Goal: Navigation & Orientation: Find specific page/section

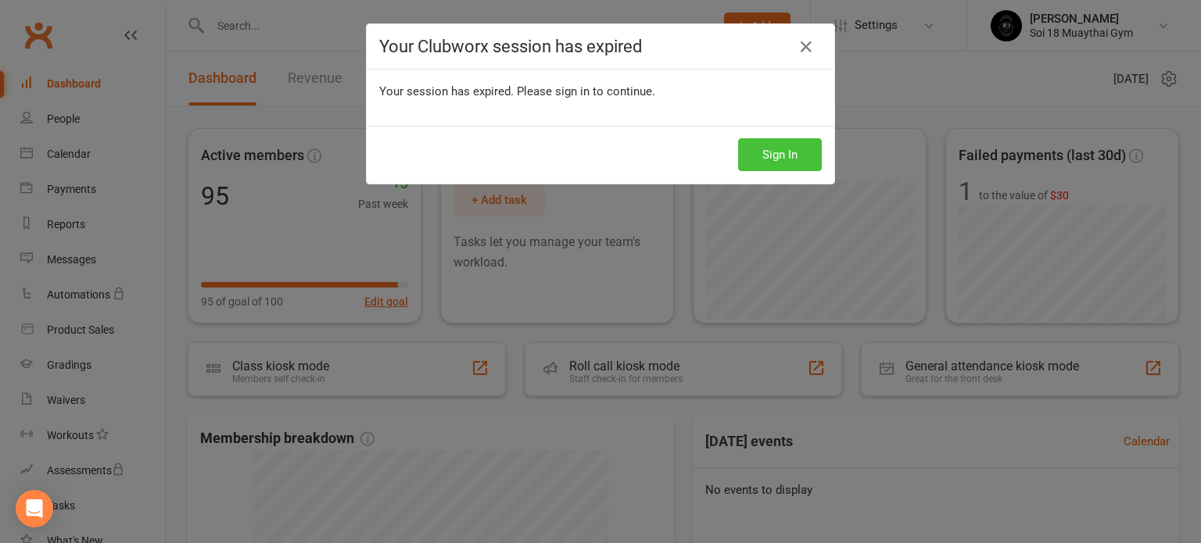
click at [774, 154] on button "Sign In" at bounding box center [780, 154] width 84 height 33
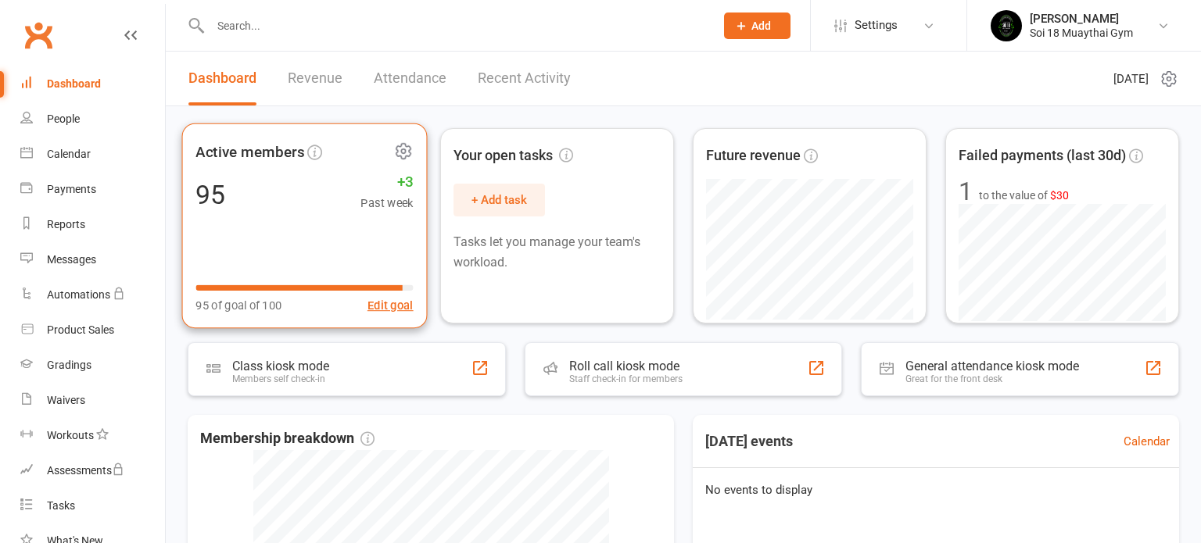
click at [308, 223] on div "Active members 95 +3 Past week 95 of goal of 100 Edit goal" at bounding box center [304, 227] width 245 height 206
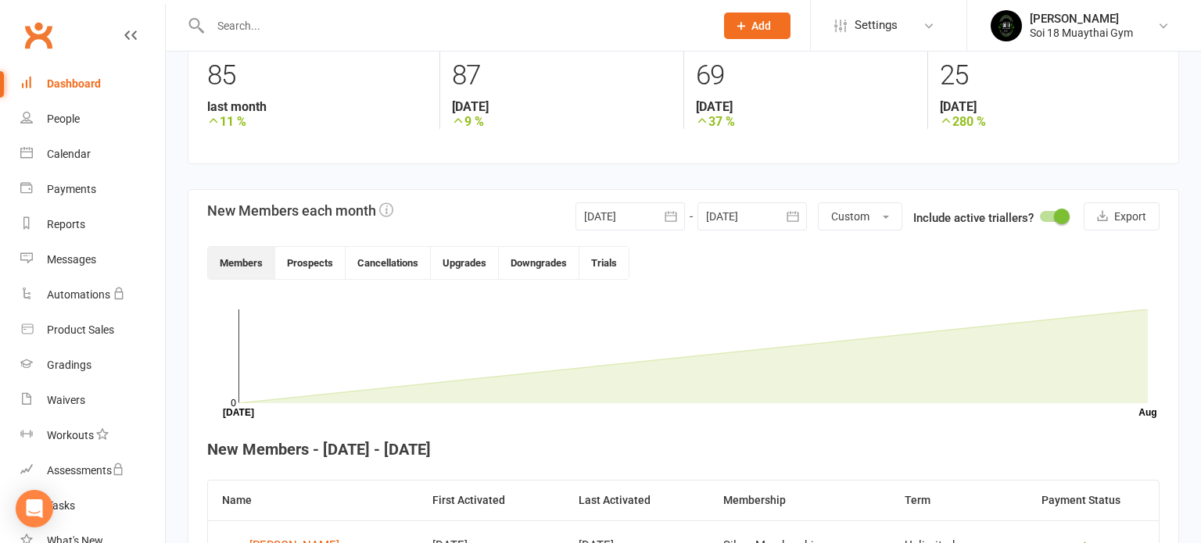
scroll to position [335, 0]
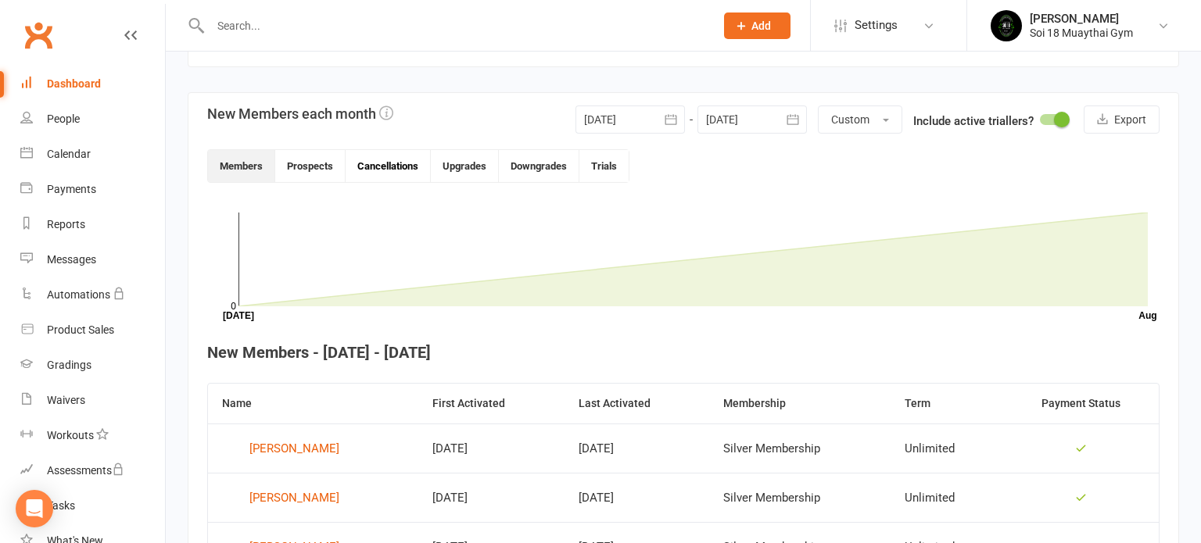
click at [399, 166] on button "Cancellations" at bounding box center [388, 166] width 85 height 32
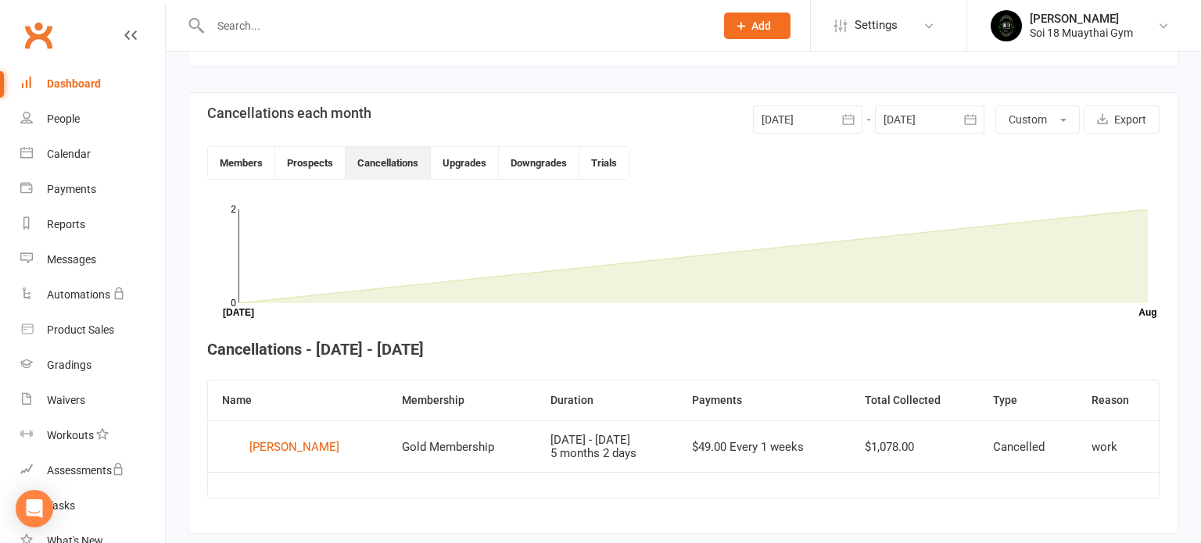
click at [74, 85] on div "Dashboard" at bounding box center [74, 83] width 54 height 13
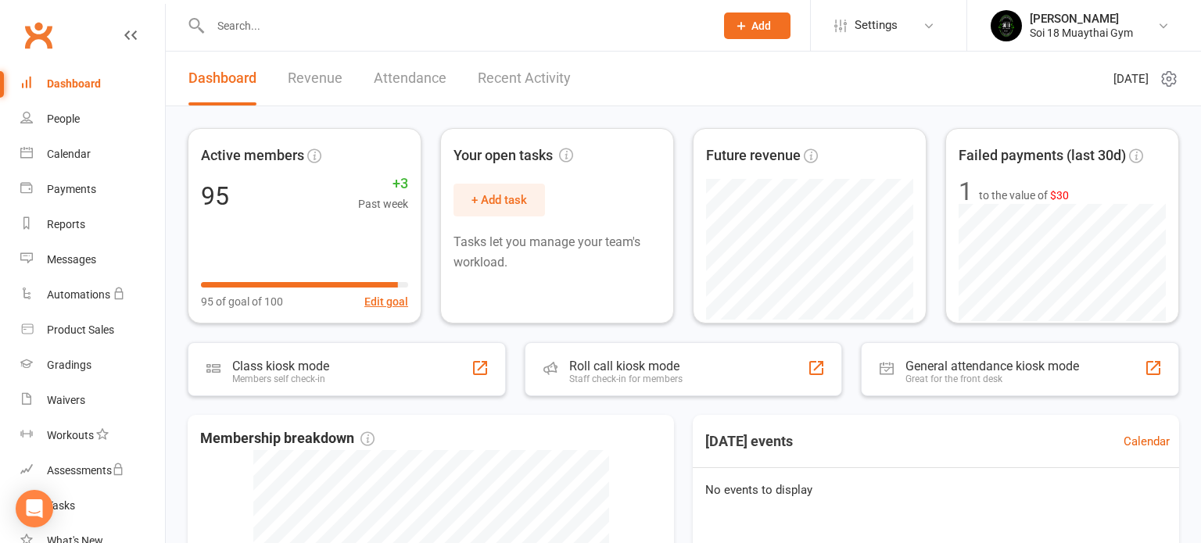
click at [318, 78] on link "Revenue" at bounding box center [315, 79] width 55 height 54
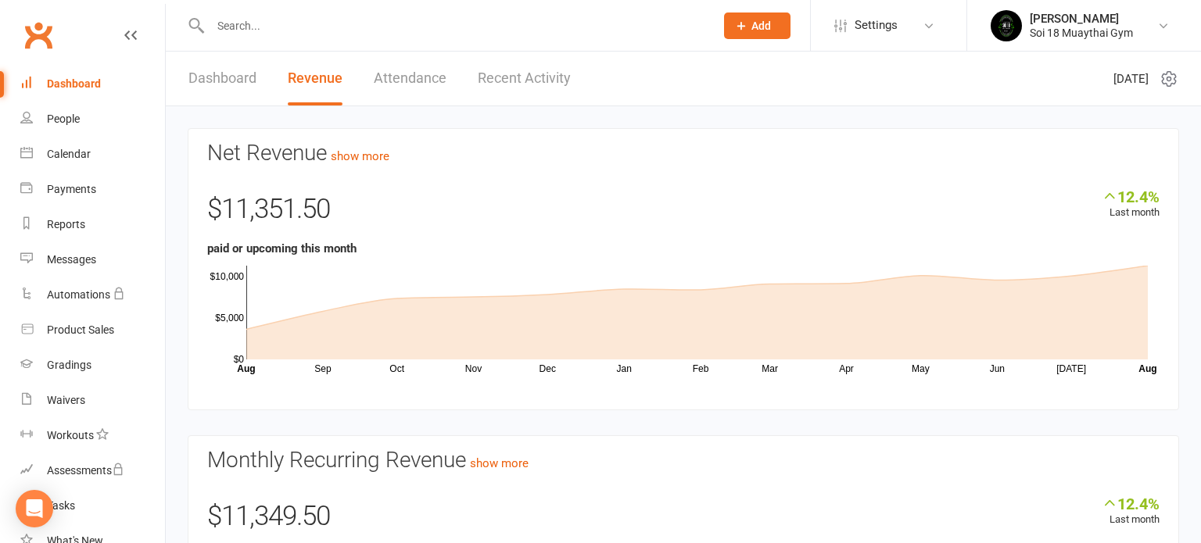
click at [213, 77] on link "Dashboard" at bounding box center [222, 79] width 68 height 54
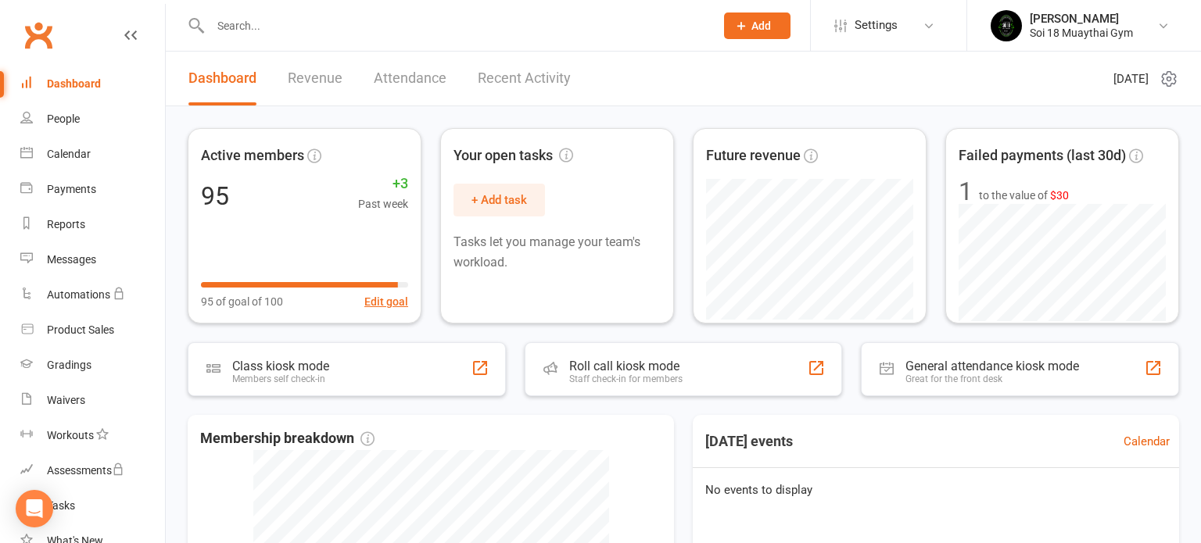
click at [496, 85] on link "Recent Activity" at bounding box center [524, 79] width 93 height 54
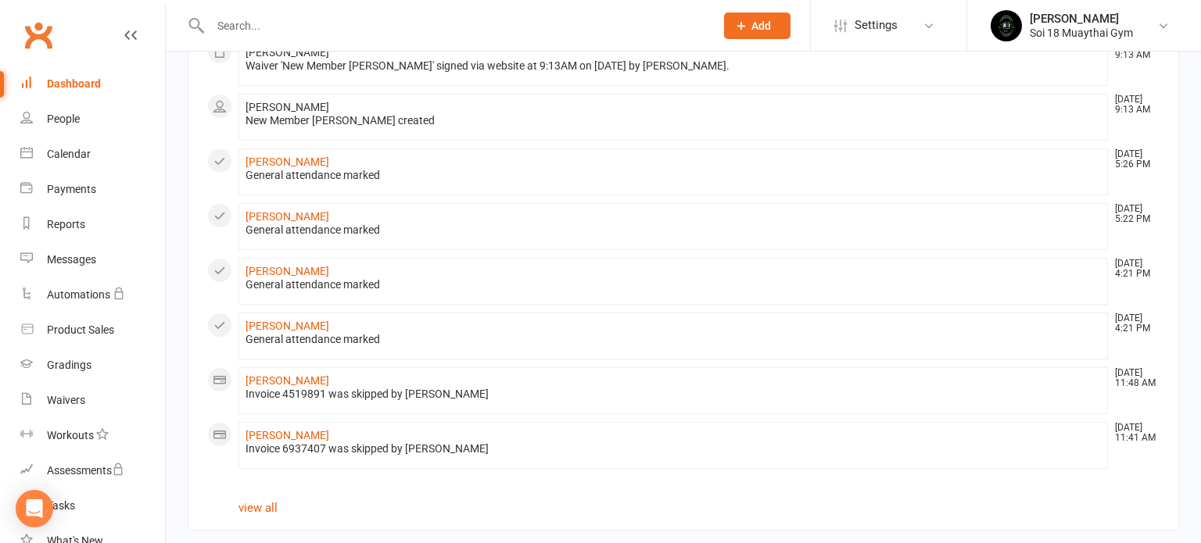
scroll to position [932, 0]
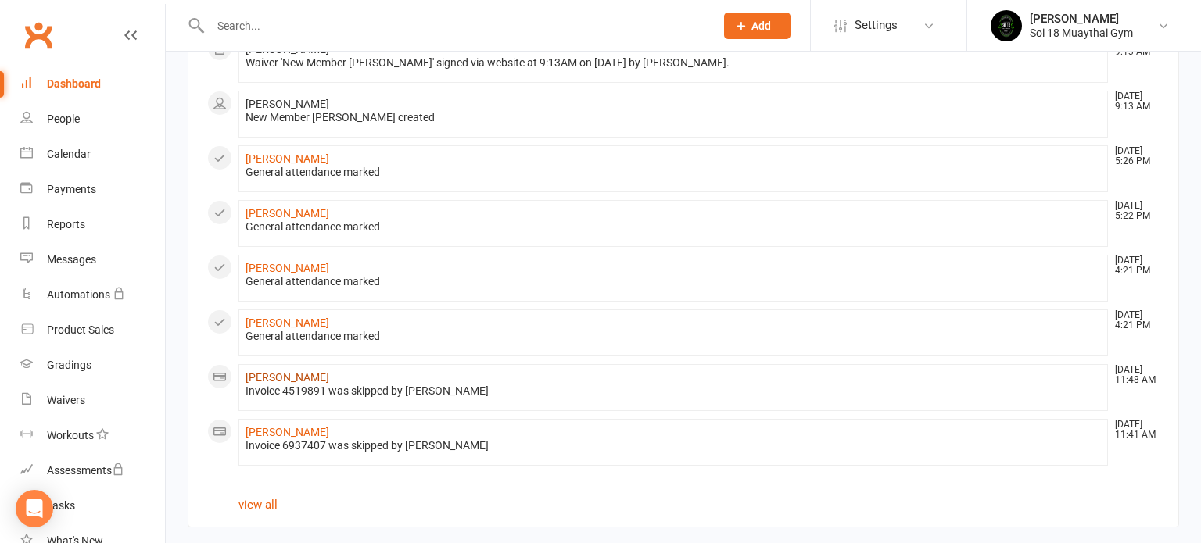
click at [297, 374] on link "Henry Gomes" at bounding box center [287, 377] width 84 height 13
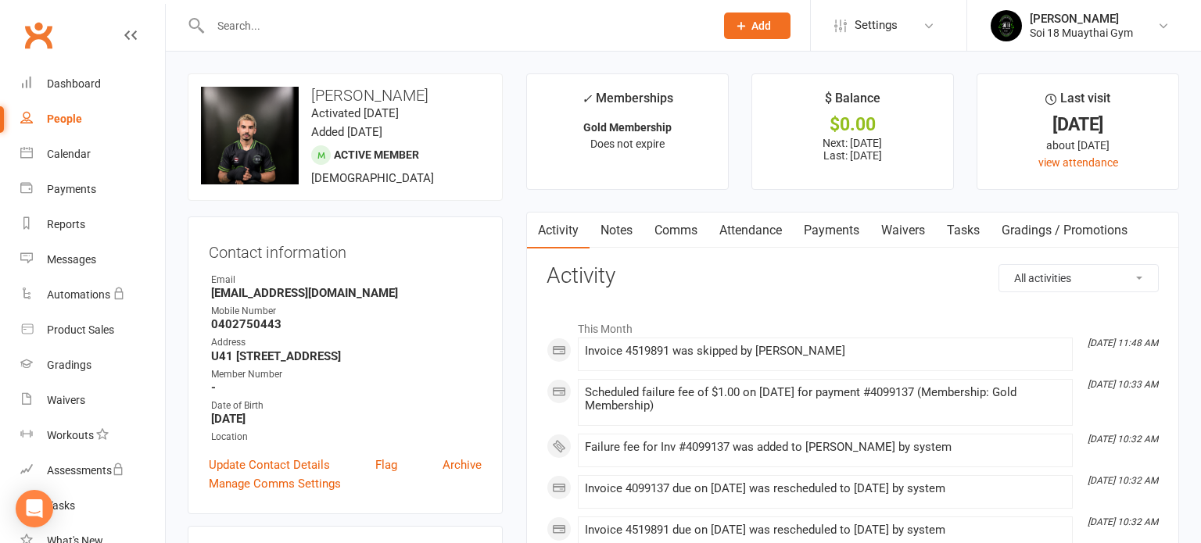
click at [822, 235] on link "Payments" at bounding box center [831, 231] width 77 height 36
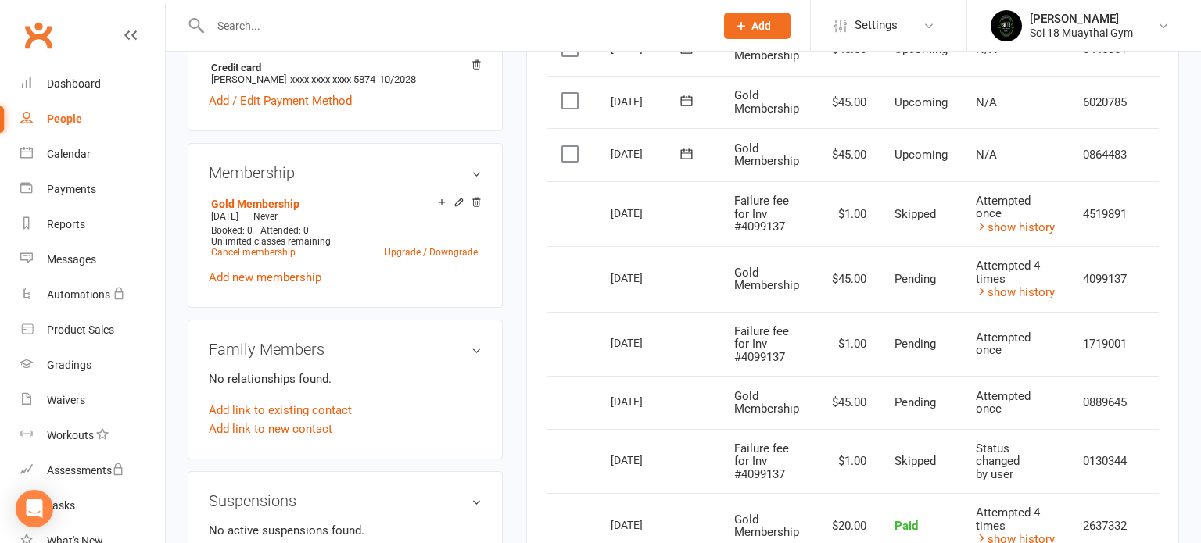
scroll to position [518, 0]
click at [66, 82] on div "Dashboard" at bounding box center [74, 83] width 54 height 13
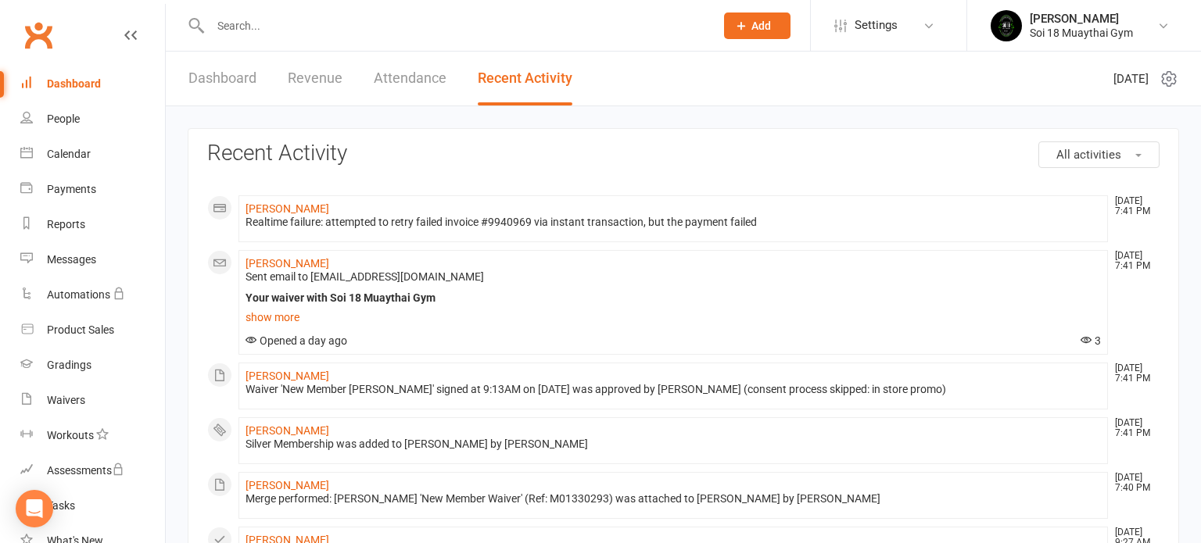
click at [238, 84] on link "Dashboard" at bounding box center [222, 79] width 68 height 54
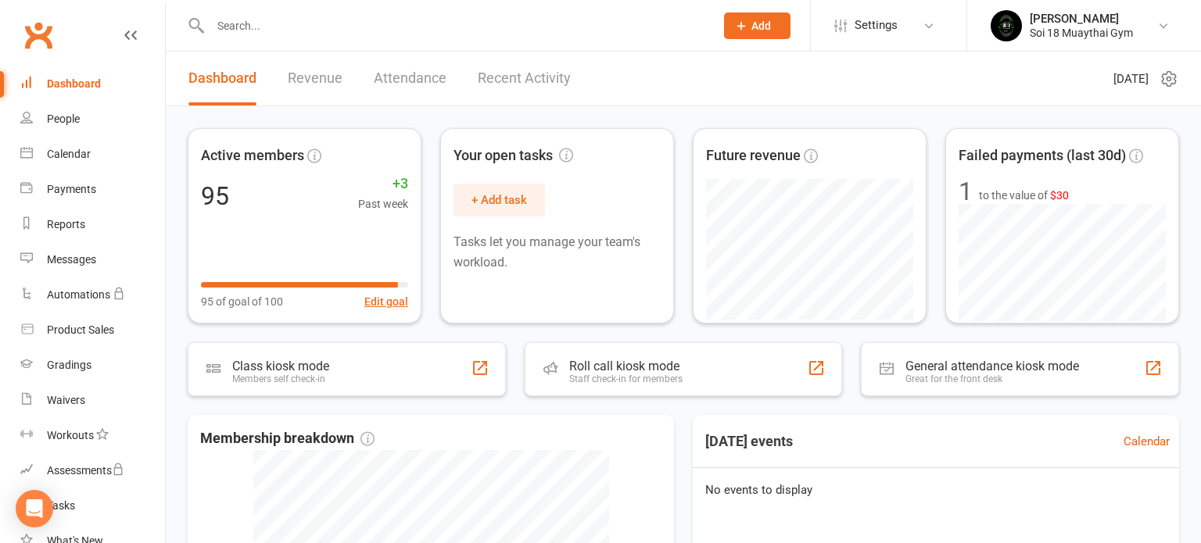
click at [336, 77] on link "Revenue" at bounding box center [315, 79] width 55 height 54
